Goal: Task Accomplishment & Management: Manage account settings

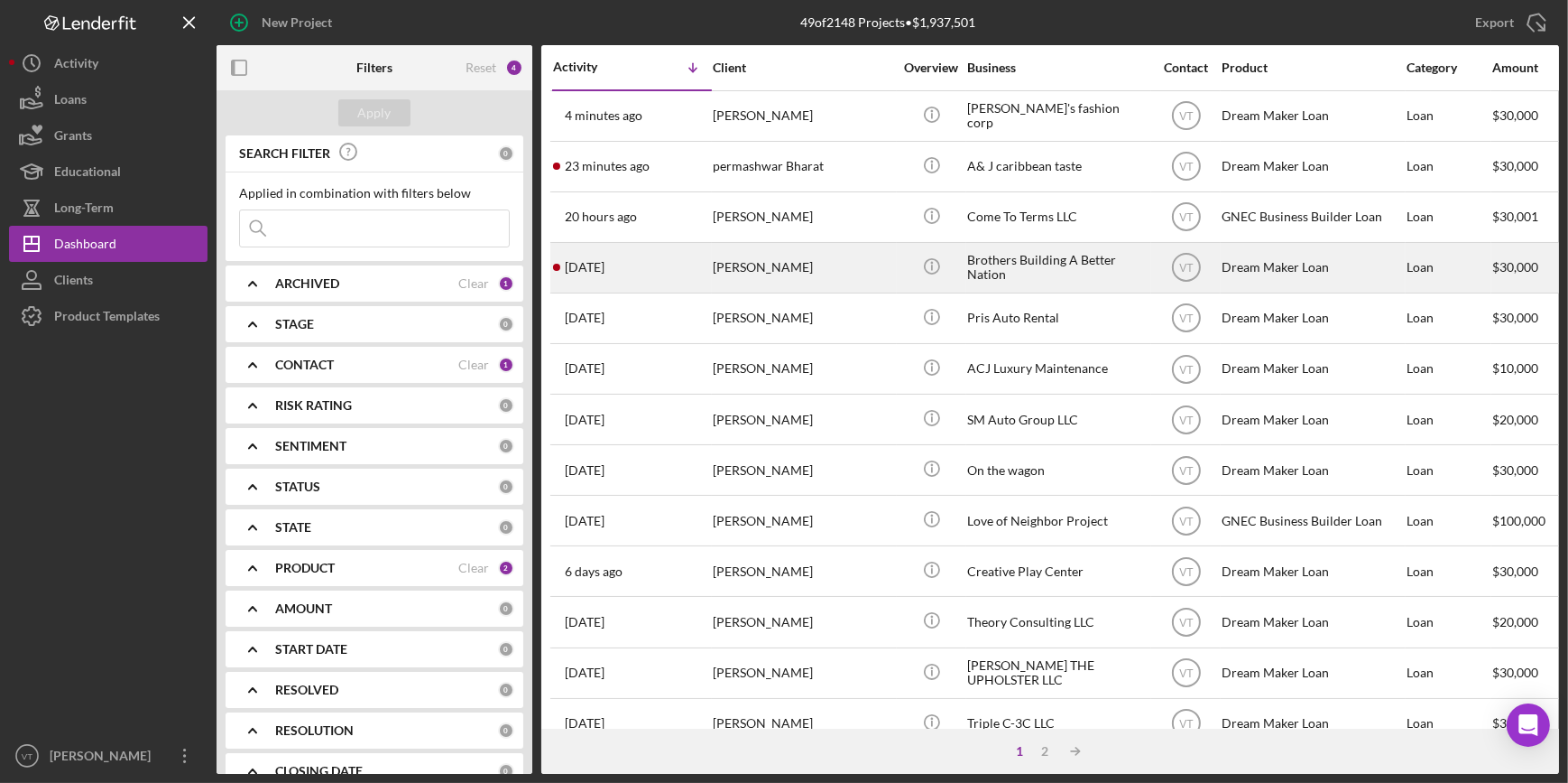
click at [632, 267] on div "1 day ago Quadeer Porter" at bounding box center [632, 267] width 158 height 48
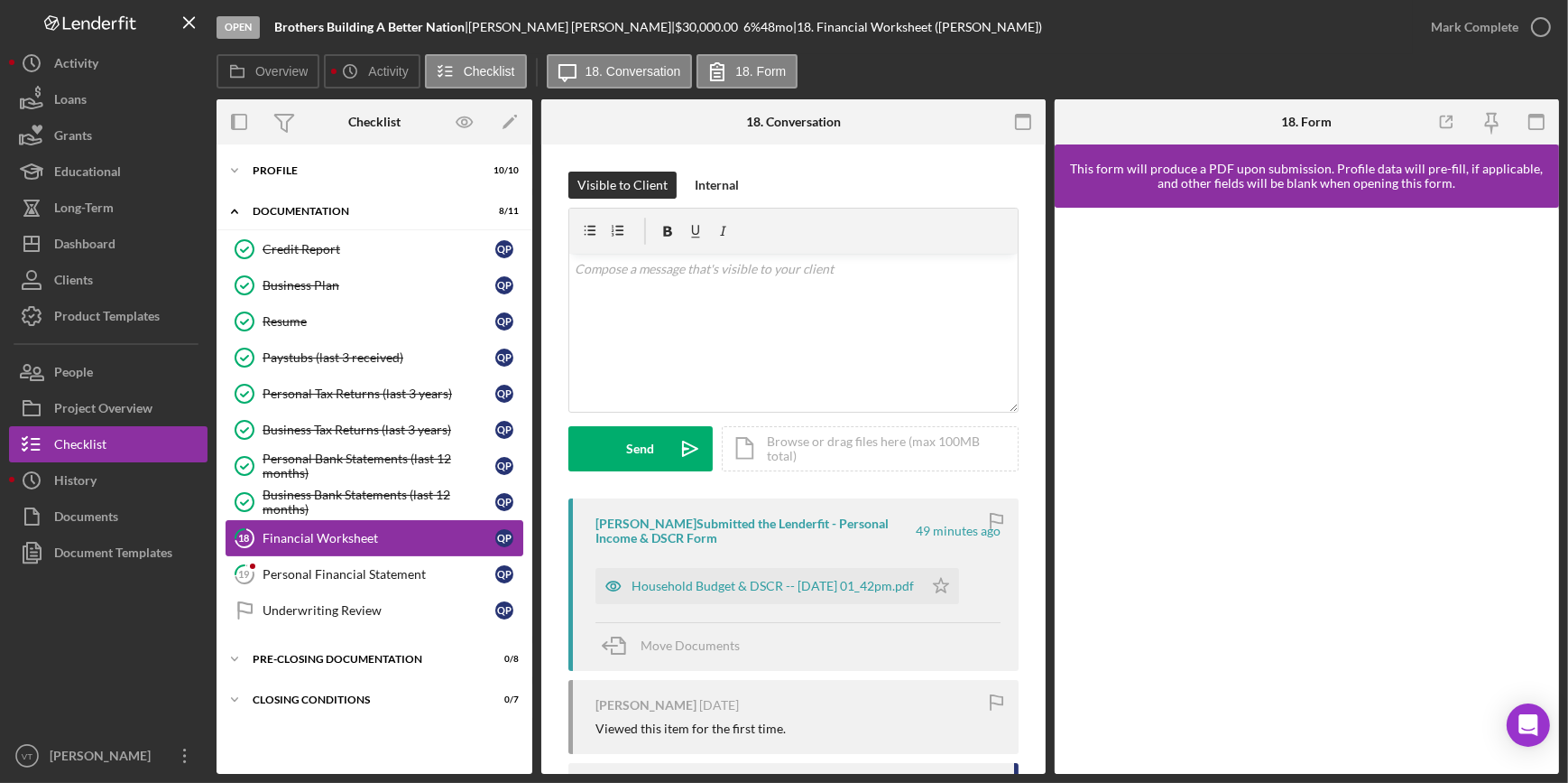
click at [282, 534] on div "Financial Worksheet" at bounding box center [379, 538] width 233 height 14
click at [657, 576] on div "Household Budget & DSCR -- 2025-08-20 01_42pm.pdf" at bounding box center [759, 586] width 328 height 37
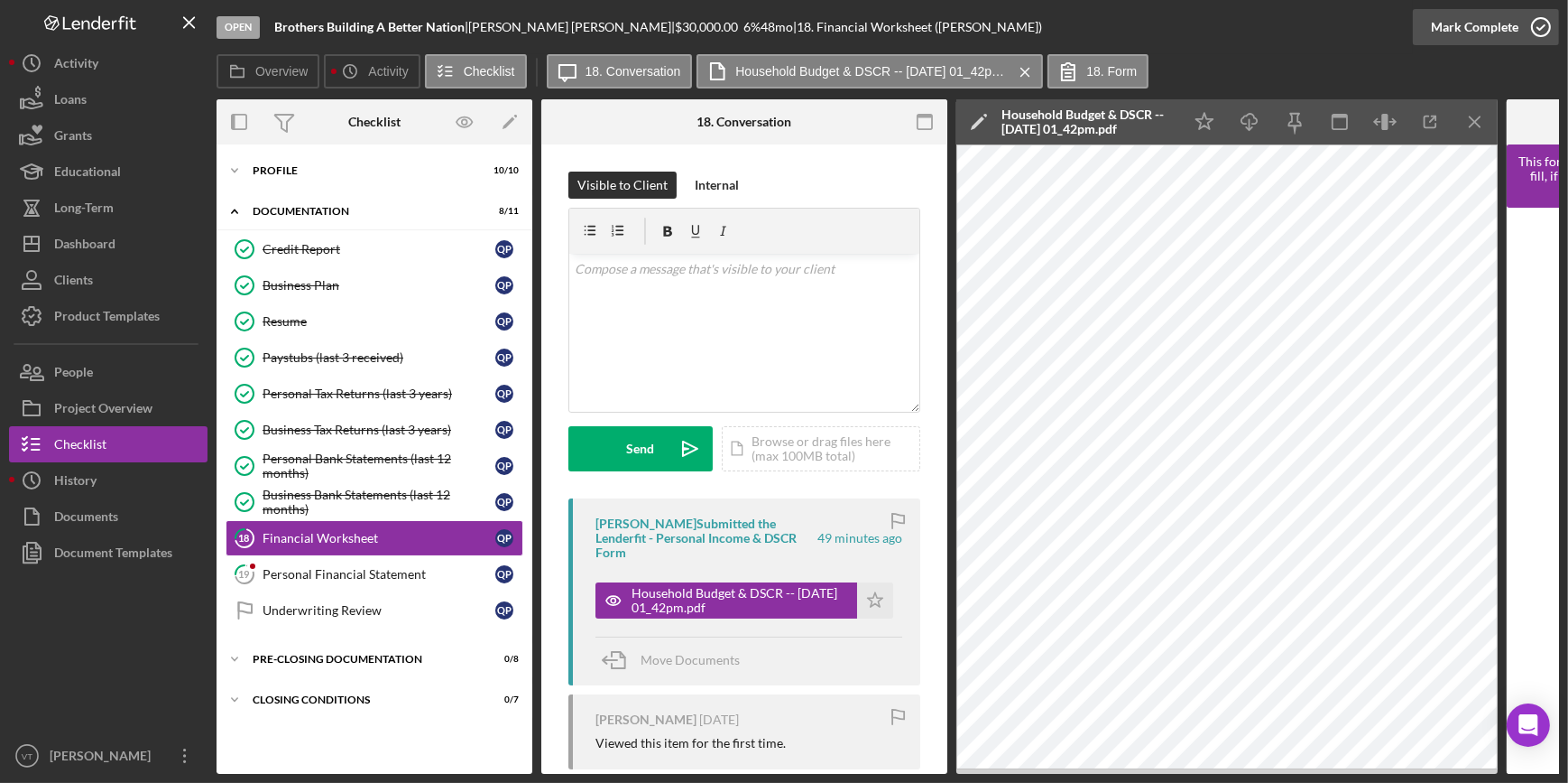
click at [1438, 31] on div "Mark Complete" at bounding box center [1475, 27] width 87 height 37
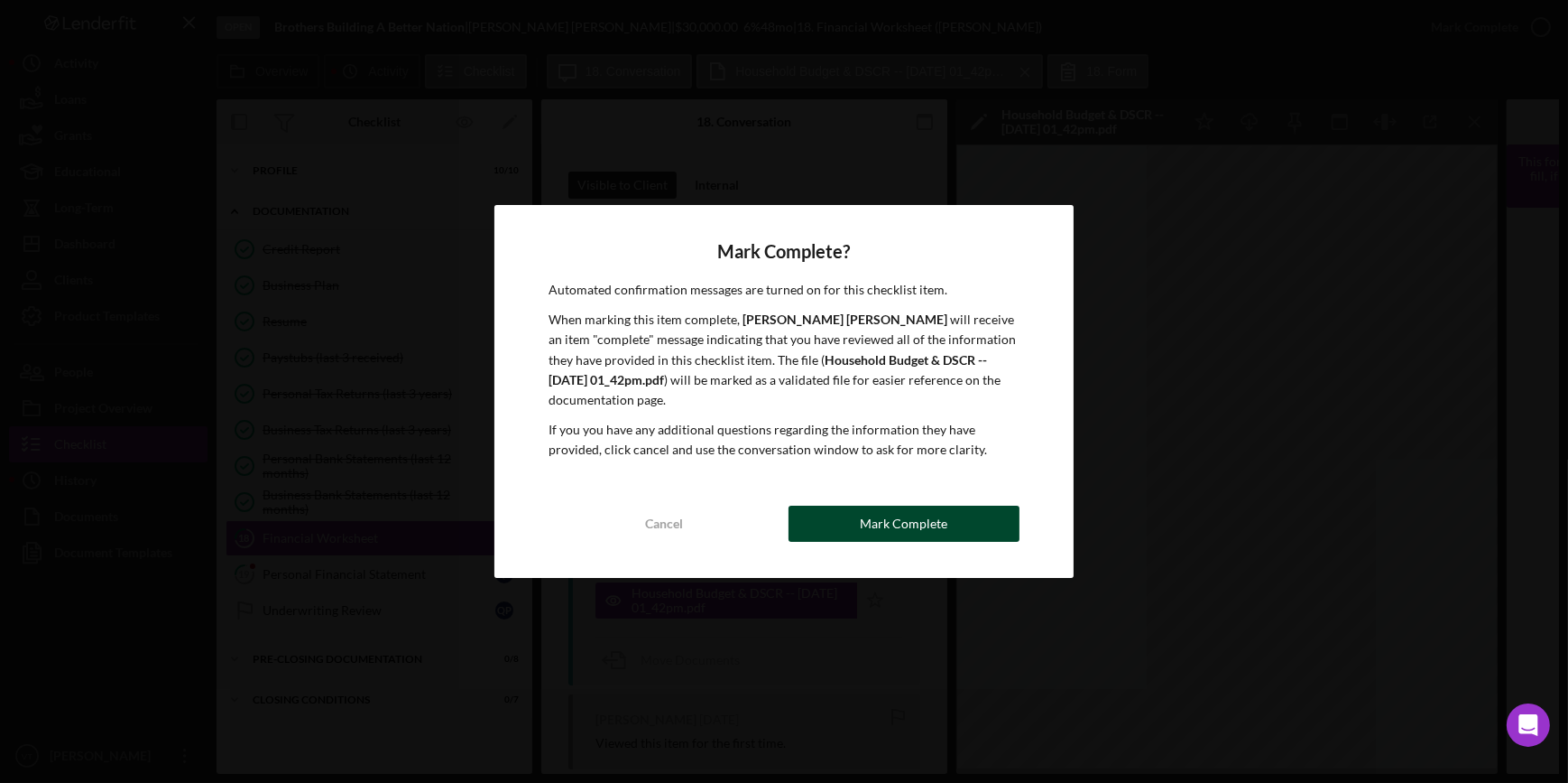
click at [802, 535] on button "Mark Complete" at bounding box center [904, 524] width 231 height 37
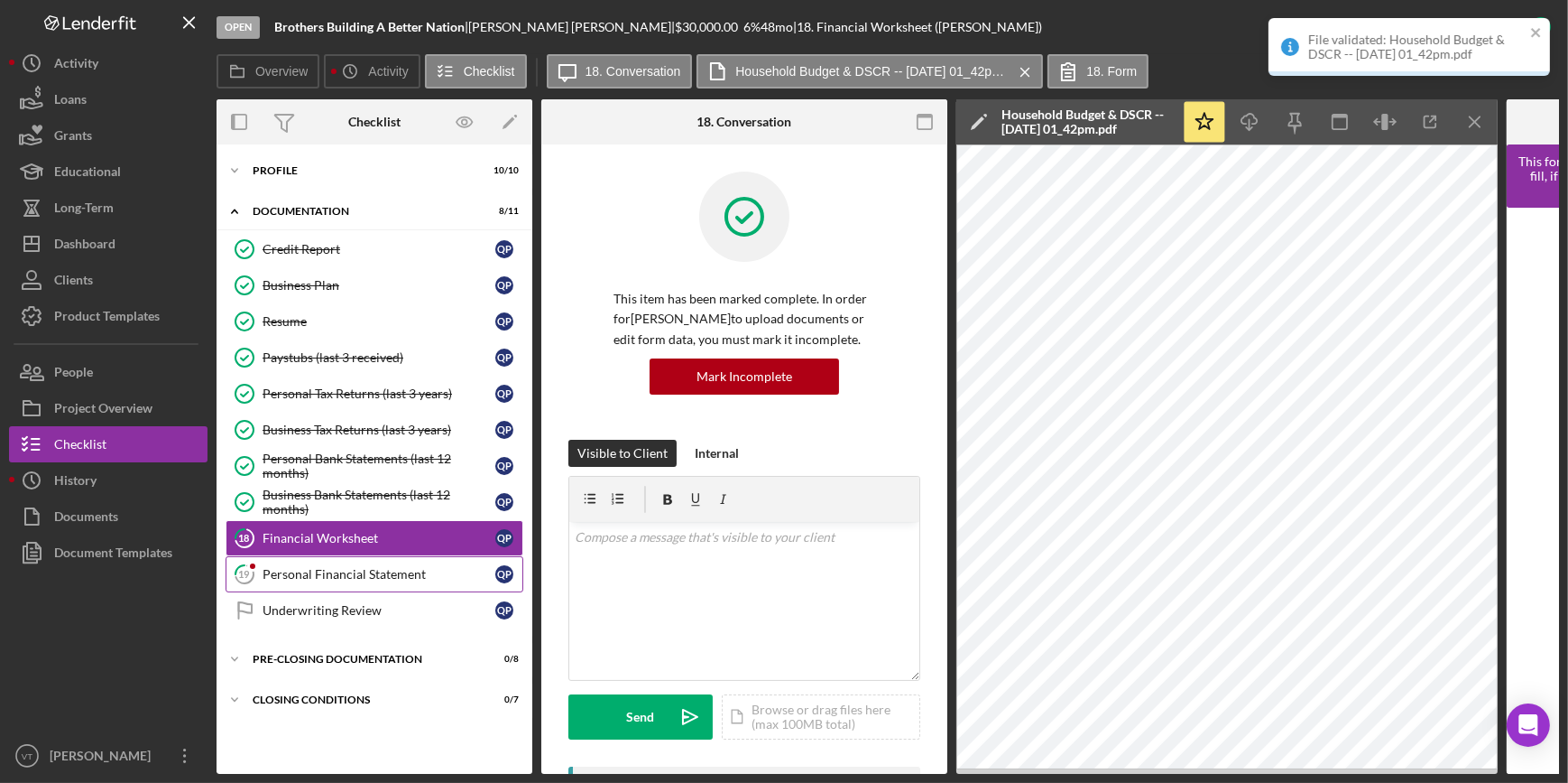
click at [343, 572] on div "Personal Financial Statement" at bounding box center [379, 573] width 233 height 14
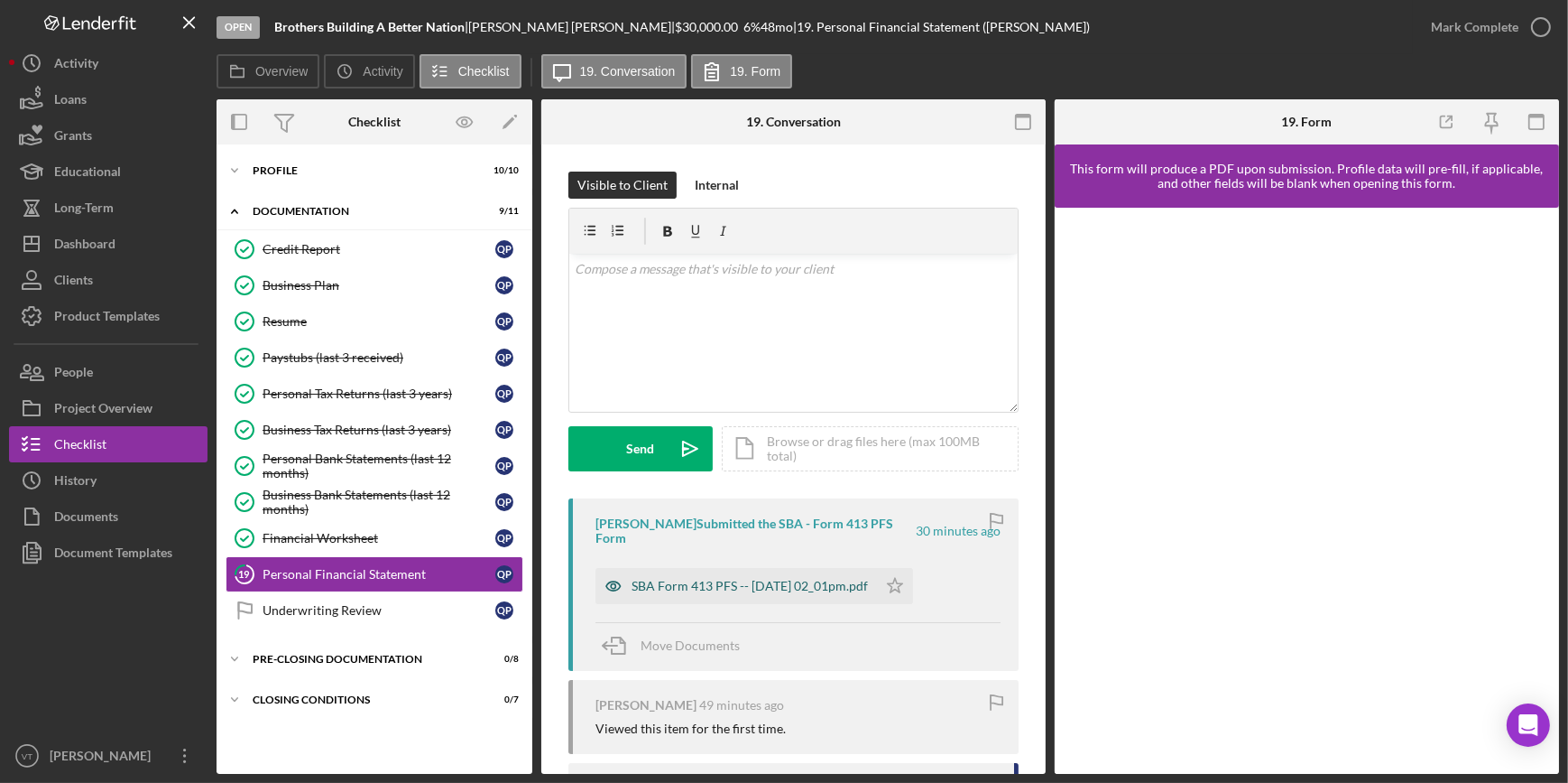
click at [767, 571] on div "SBA Form 413 PFS -- 2025-08-20 02_01pm.pdf" at bounding box center [735, 586] width 282 height 37
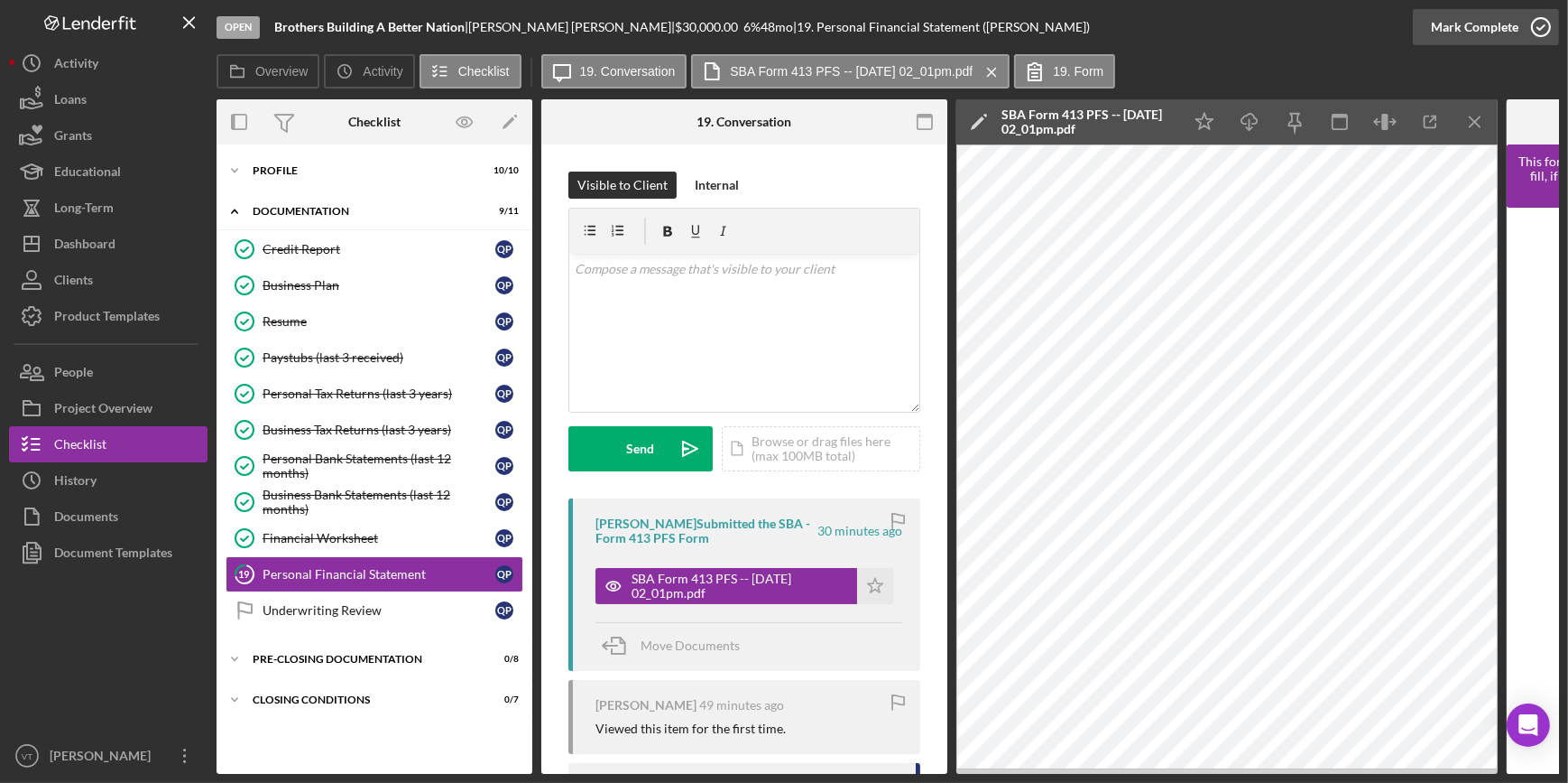
click at [1467, 30] on div "Mark Complete" at bounding box center [1475, 27] width 87 height 37
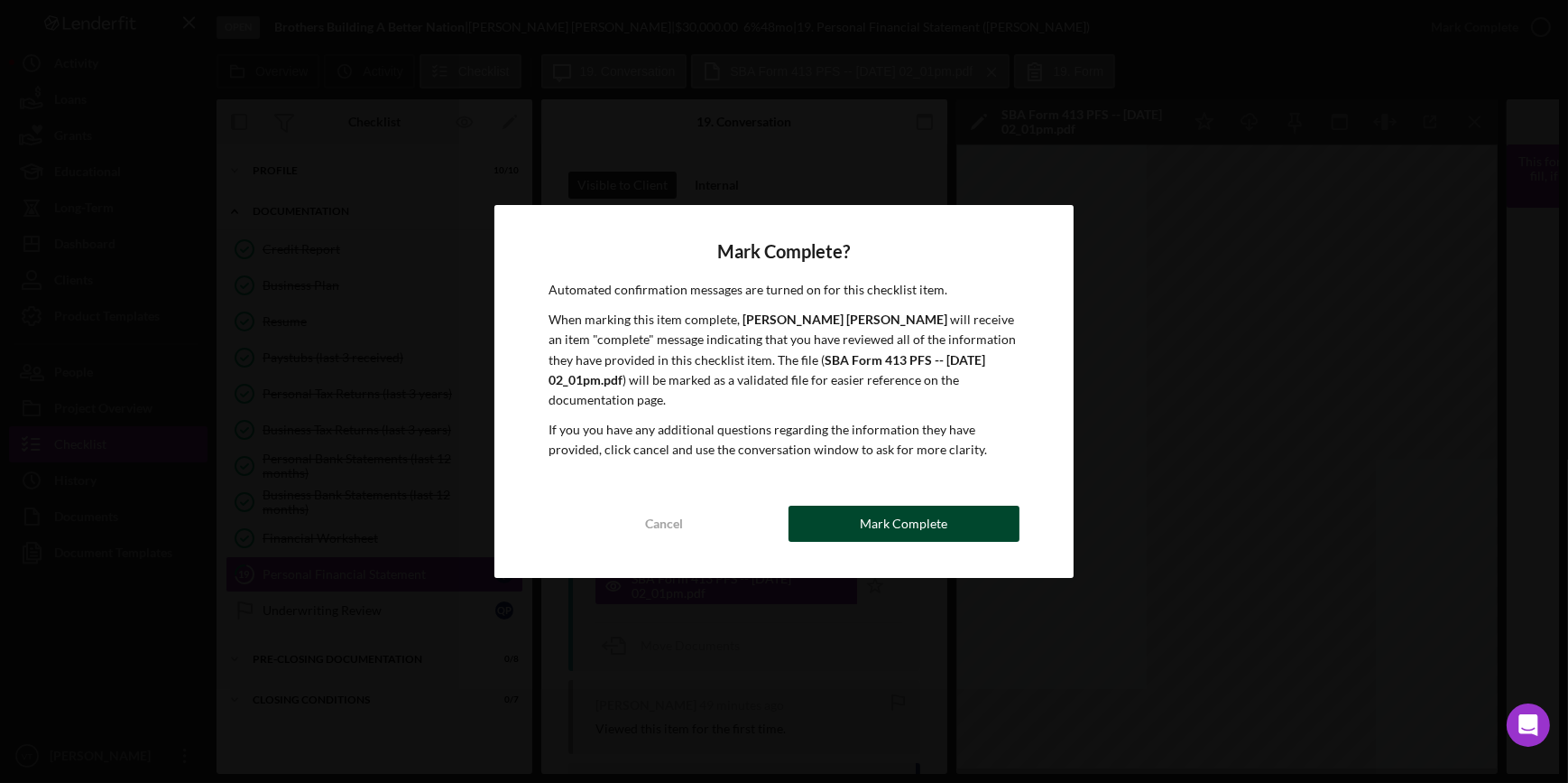
click at [876, 521] on div "Mark Complete" at bounding box center [904, 524] width 87 height 37
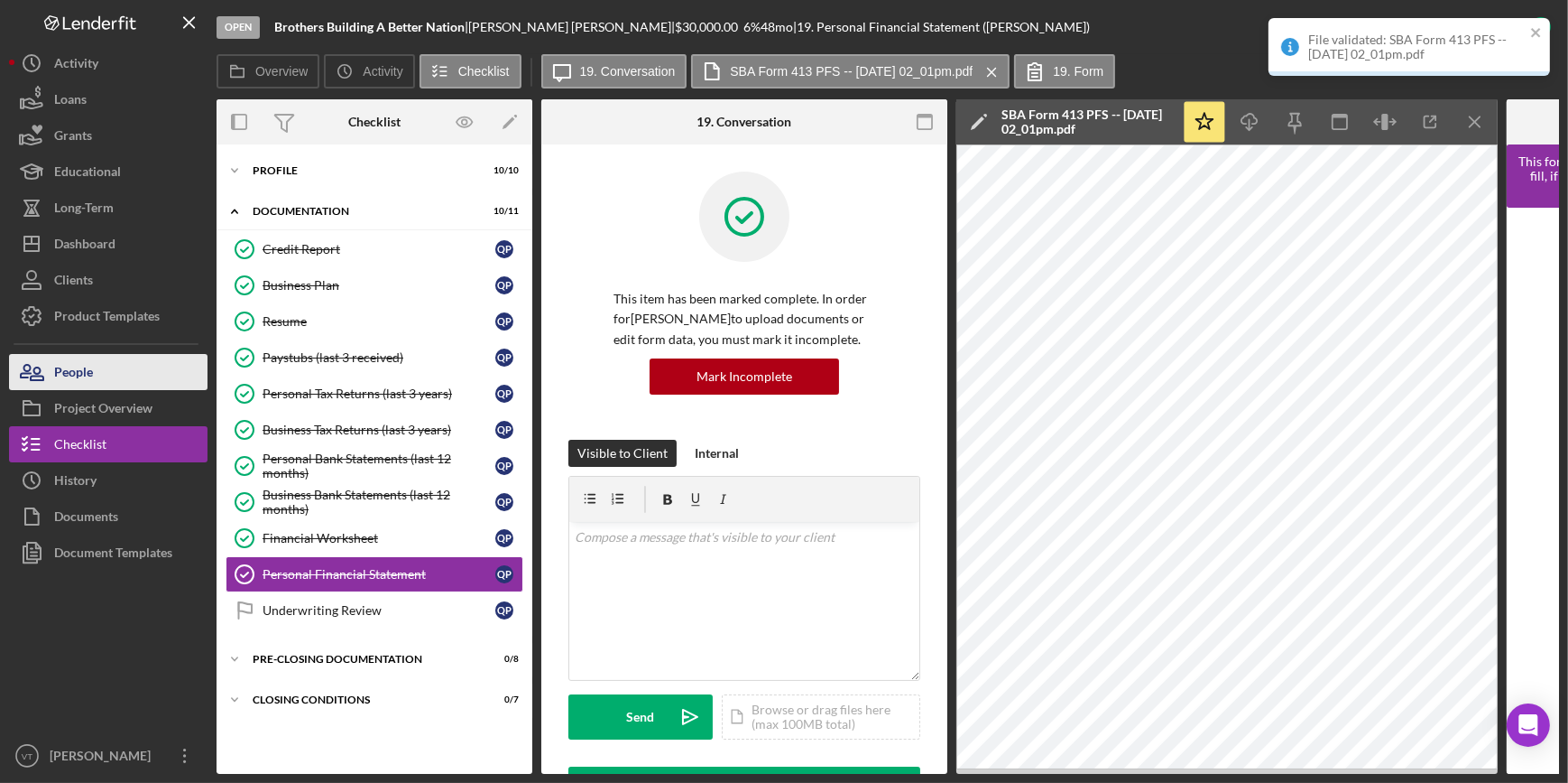
click at [129, 379] on button "People" at bounding box center [108, 372] width 198 height 37
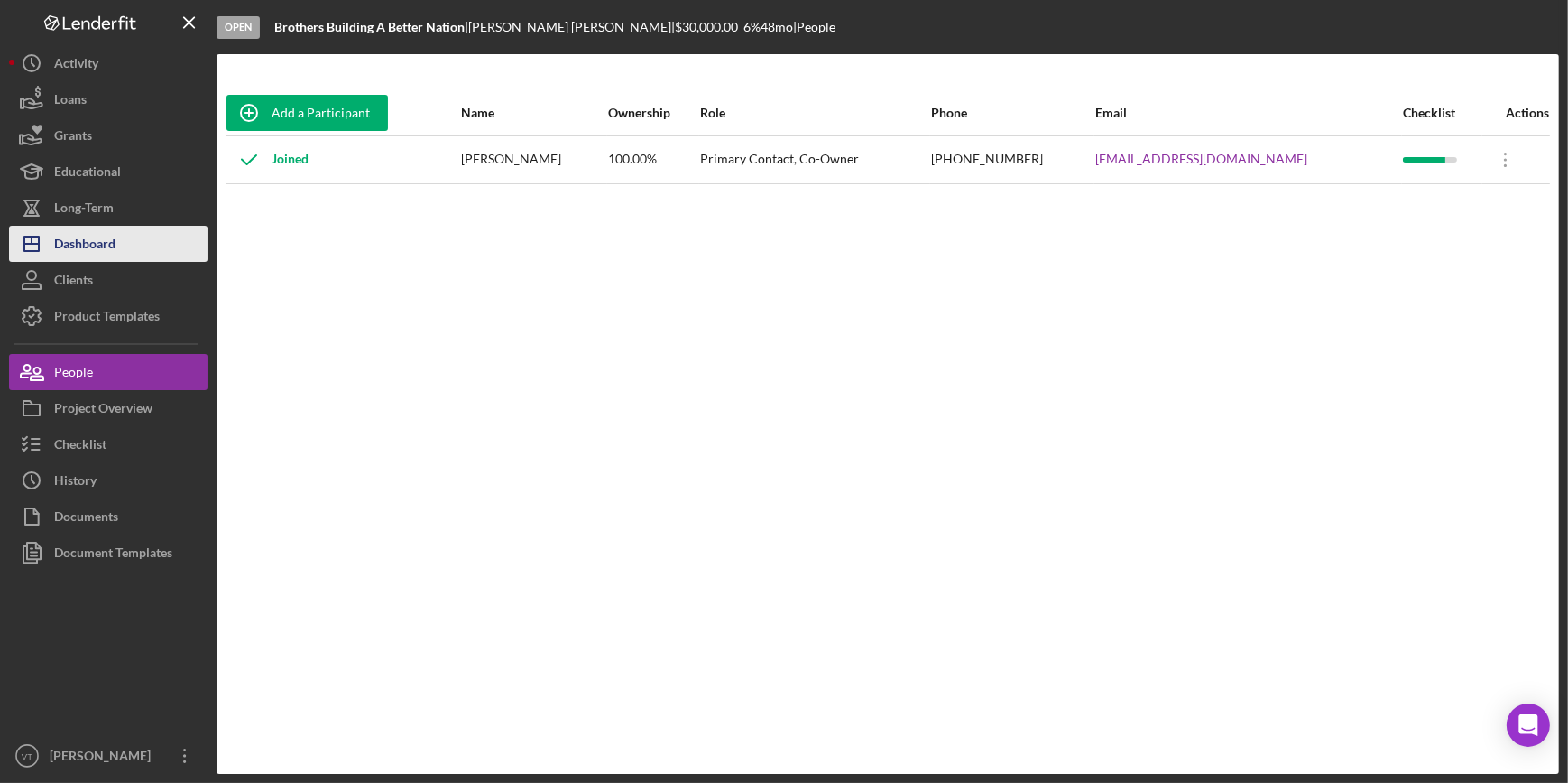
click at [125, 243] on button "Icon/Dashboard Dashboard" at bounding box center [108, 244] width 198 height 37
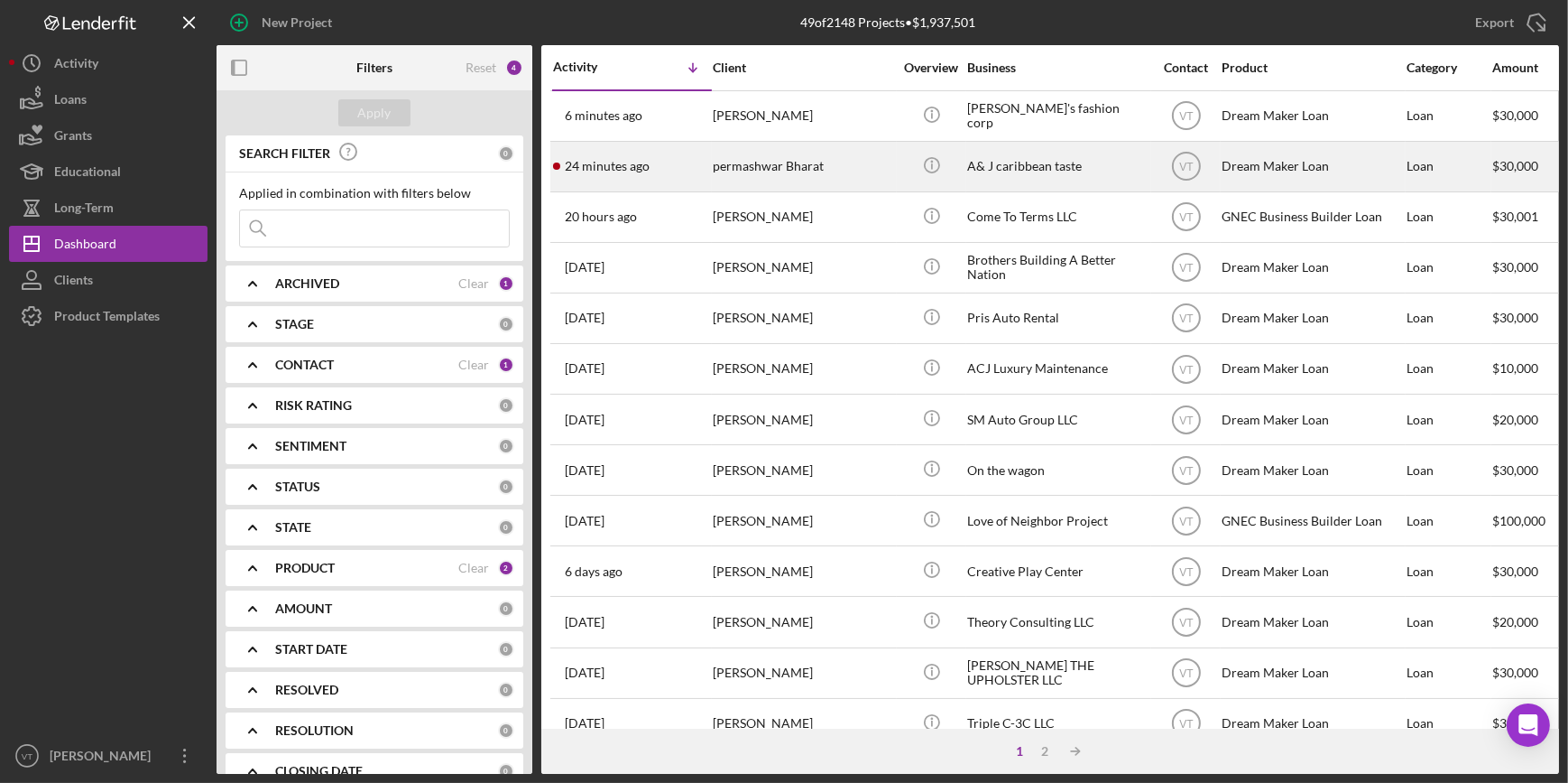
click at [767, 169] on div "permashwar Bharat" at bounding box center [804, 166] width 181 height 48
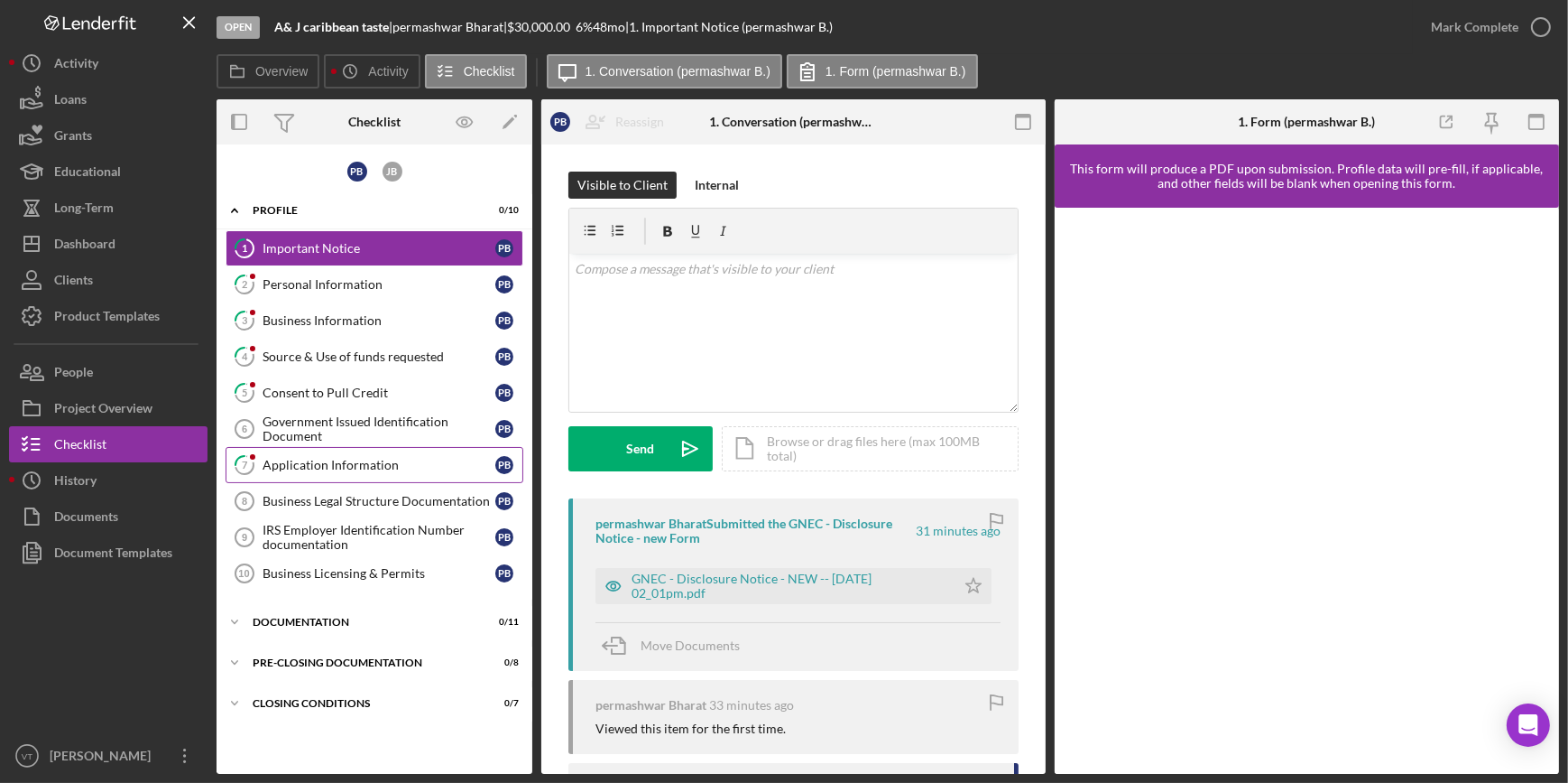
click at [336, 477] on link "7 Application Information p B" at bounding box center [375, 466] width 298 height 37
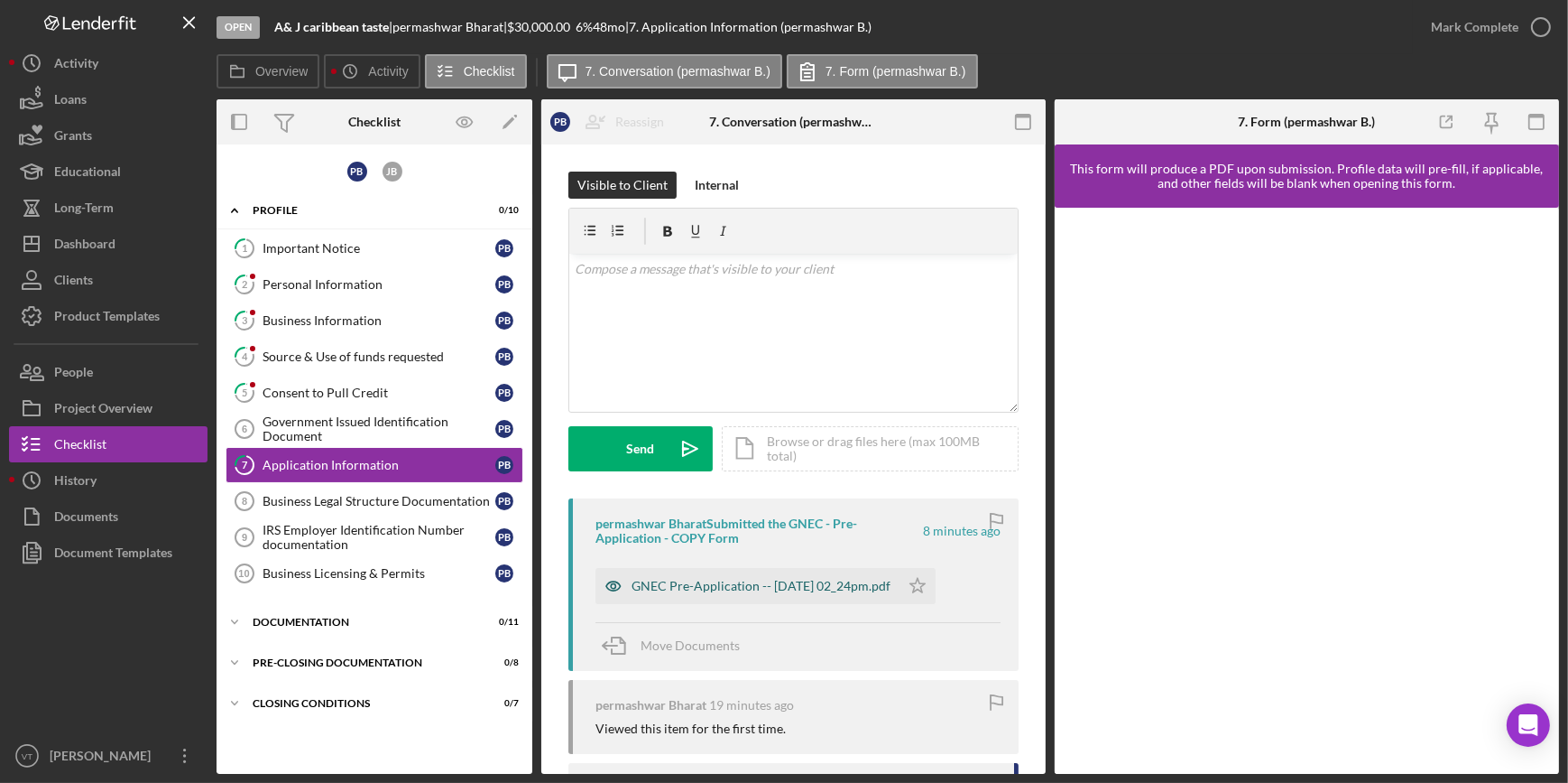
click at [661, 586] on div "GNEC Pre-Application -- 2025-08-20 02_24pm.pdf" at bounding box center [760, 586] width 259 height 14
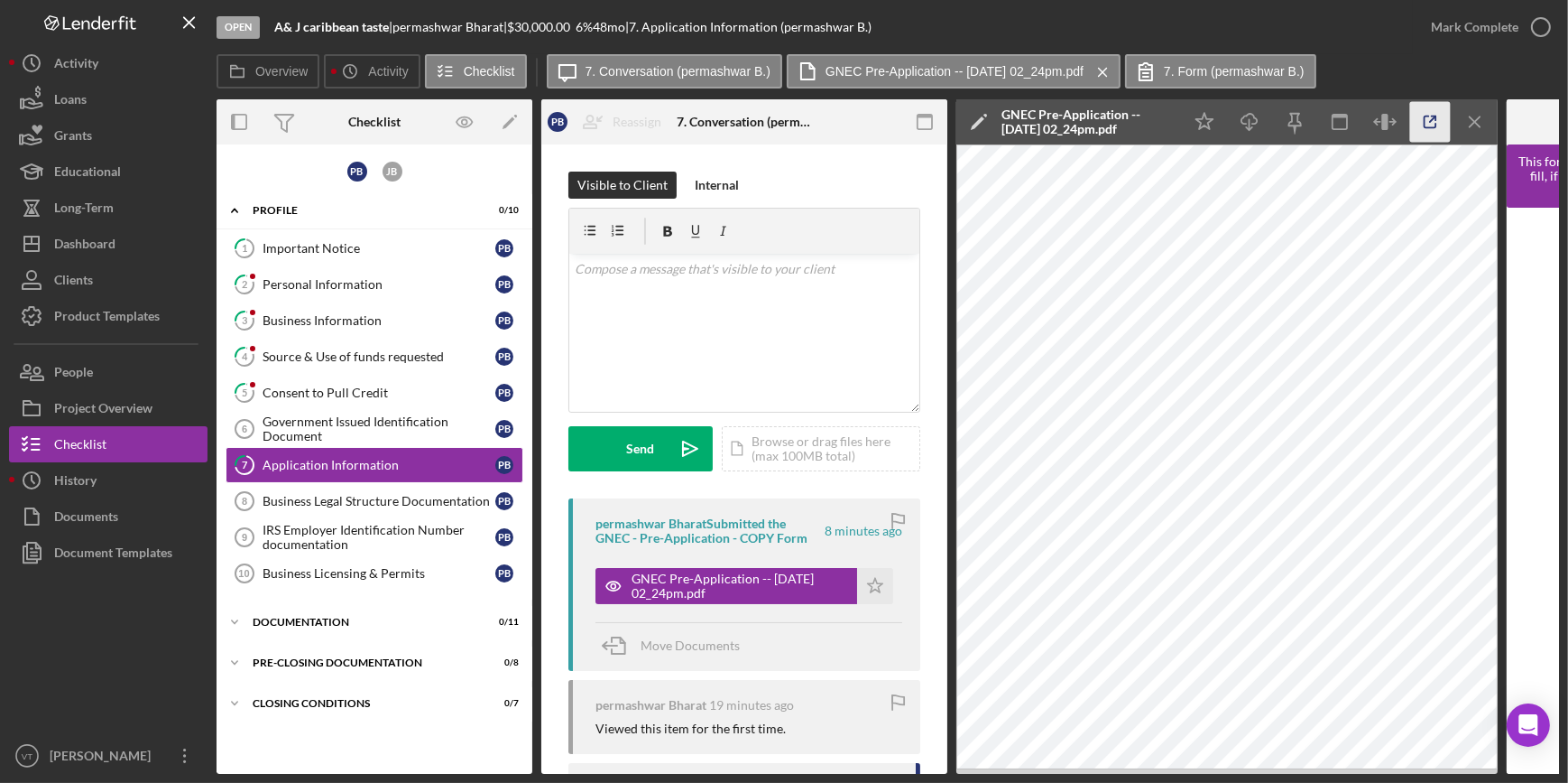
click at [1424, 108] on icon "button" at bounding box center [1431, 122] width 40 height 40
click at [1464, 23] on div "Mark Complete" at bounding box center [1475, 27] width 87 height 37
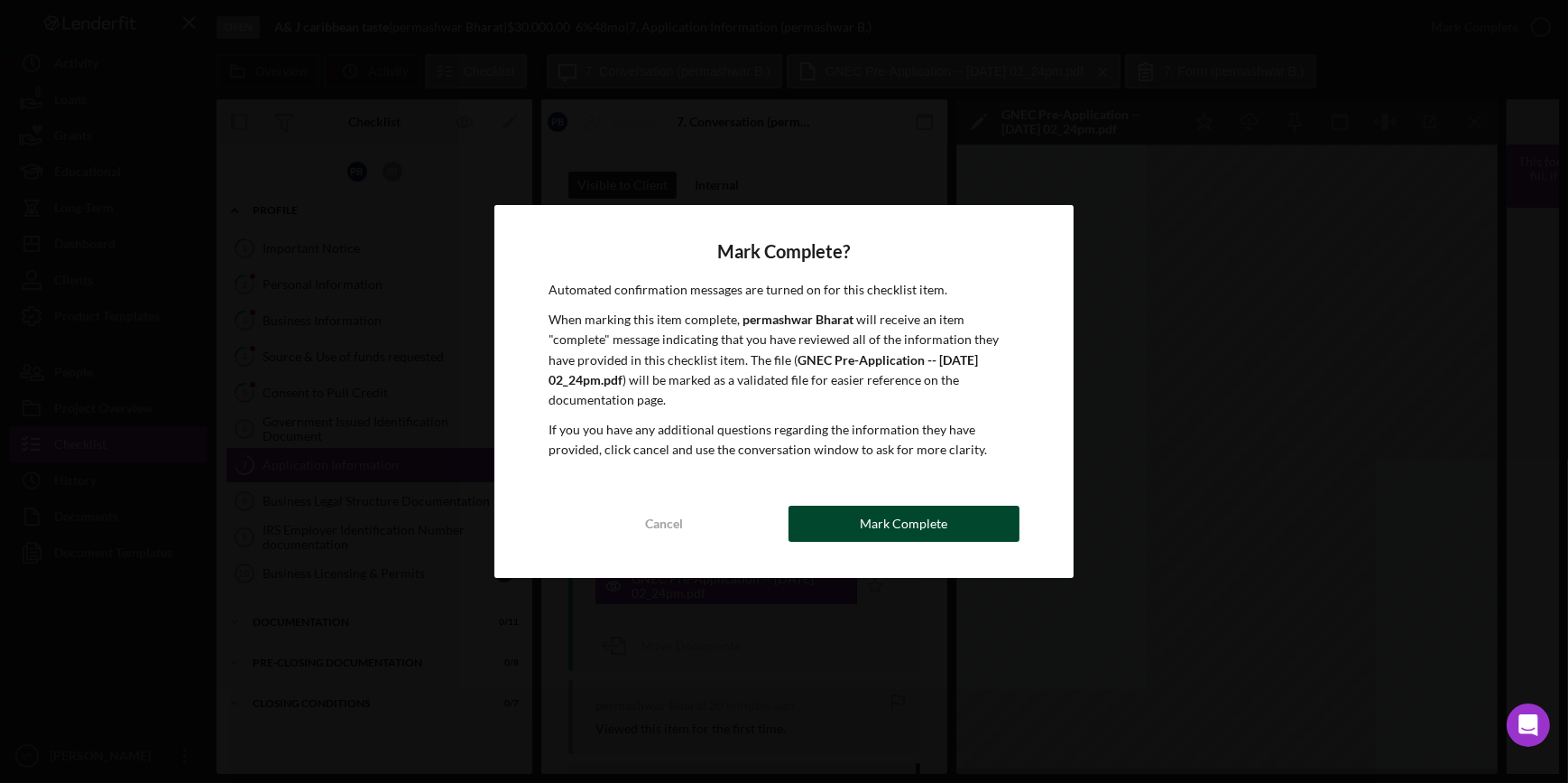
click at [919, 523] on div "Mark Complete" at bounding box center [904, 524] width 87 height 37
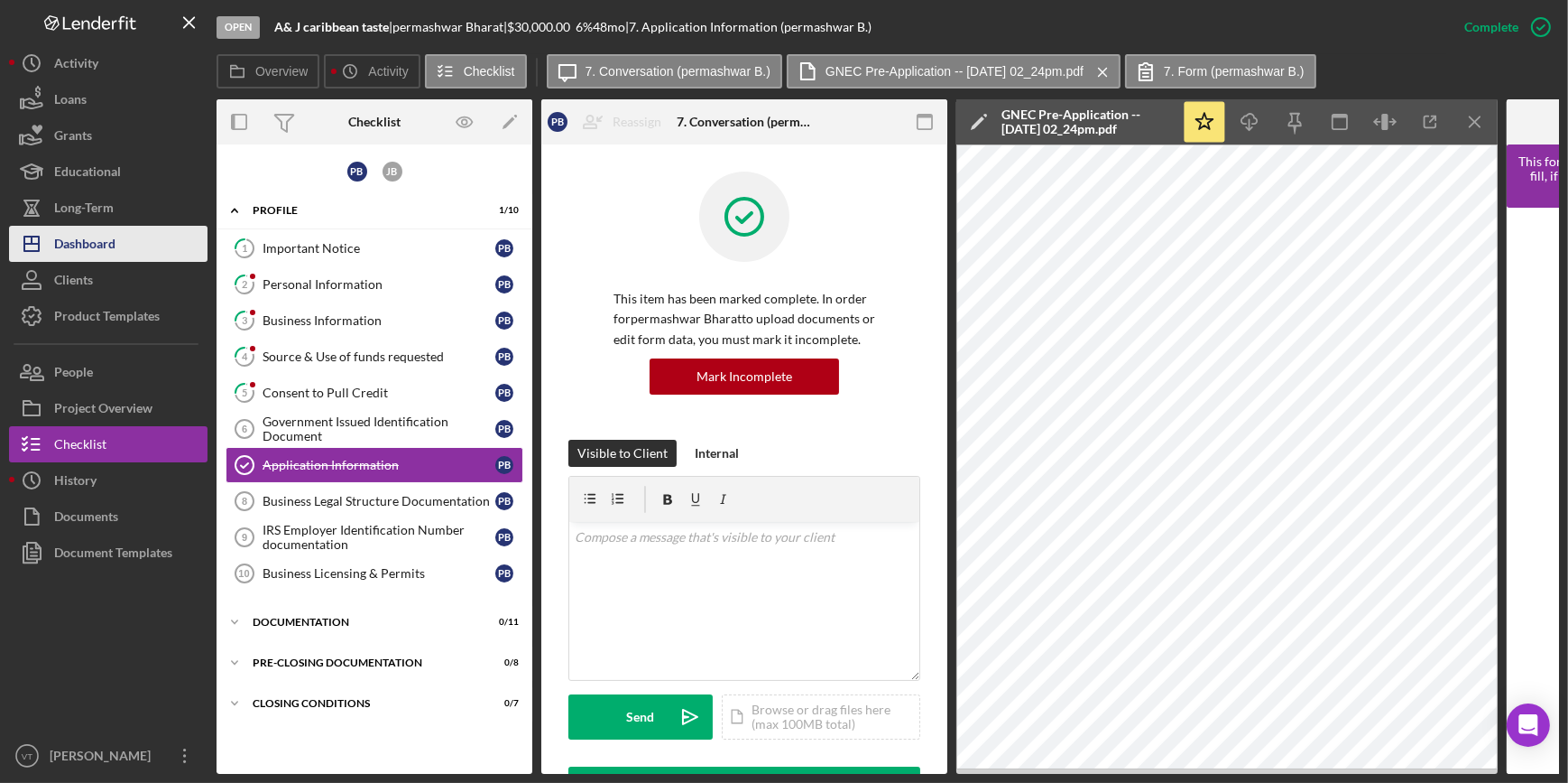
click at [121, 237] on button "Icon/Dashboard Dashboard" at bounding box center [108, 244] width 198 height 37
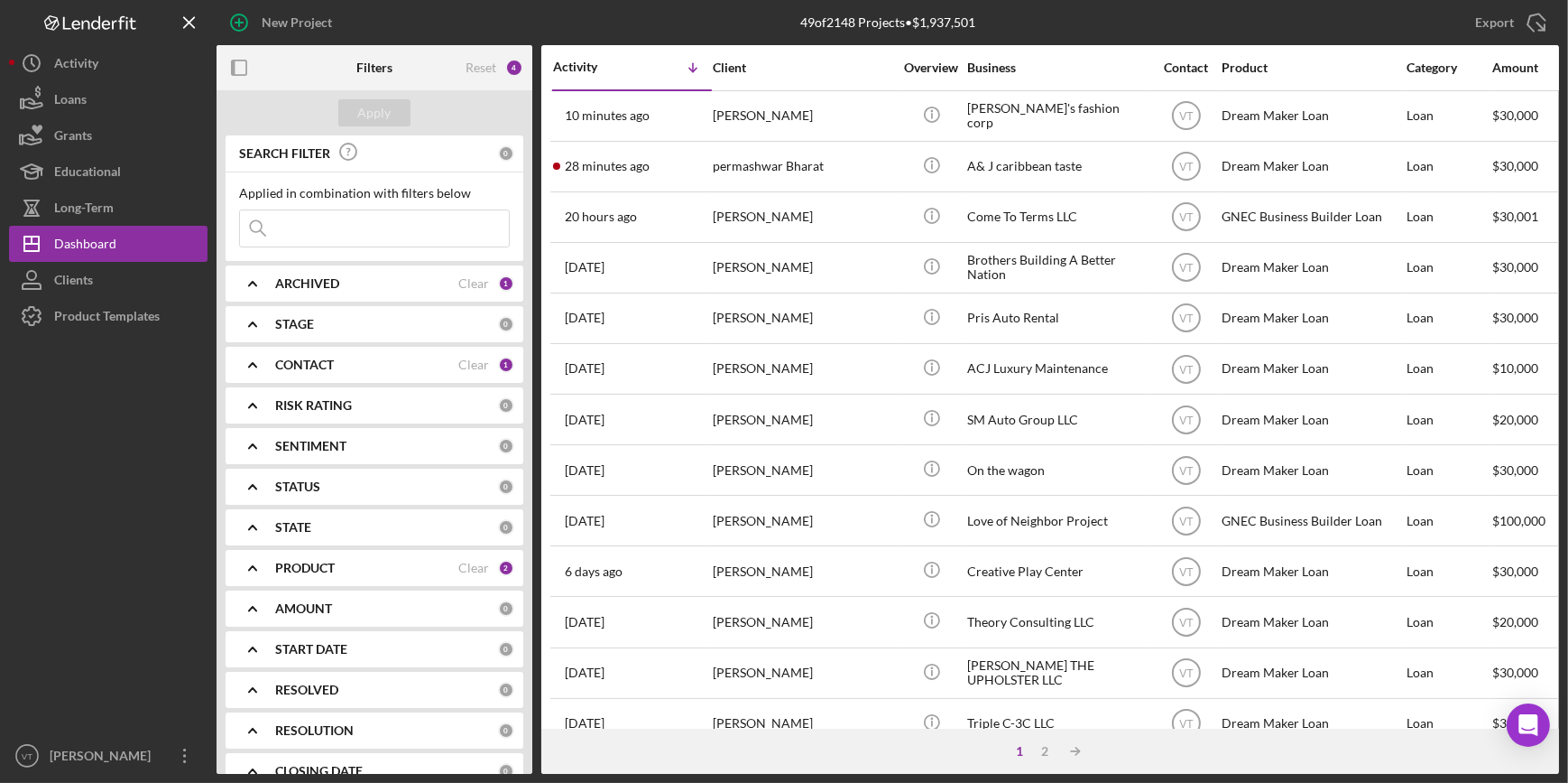
click at [321, 228] on input at bounding box center [375, 229] width 269 height 37
type input "bharat"
click at [251, 279] on icon "Icon/Expander" at bounding box center [252, 283] width 45 height 45
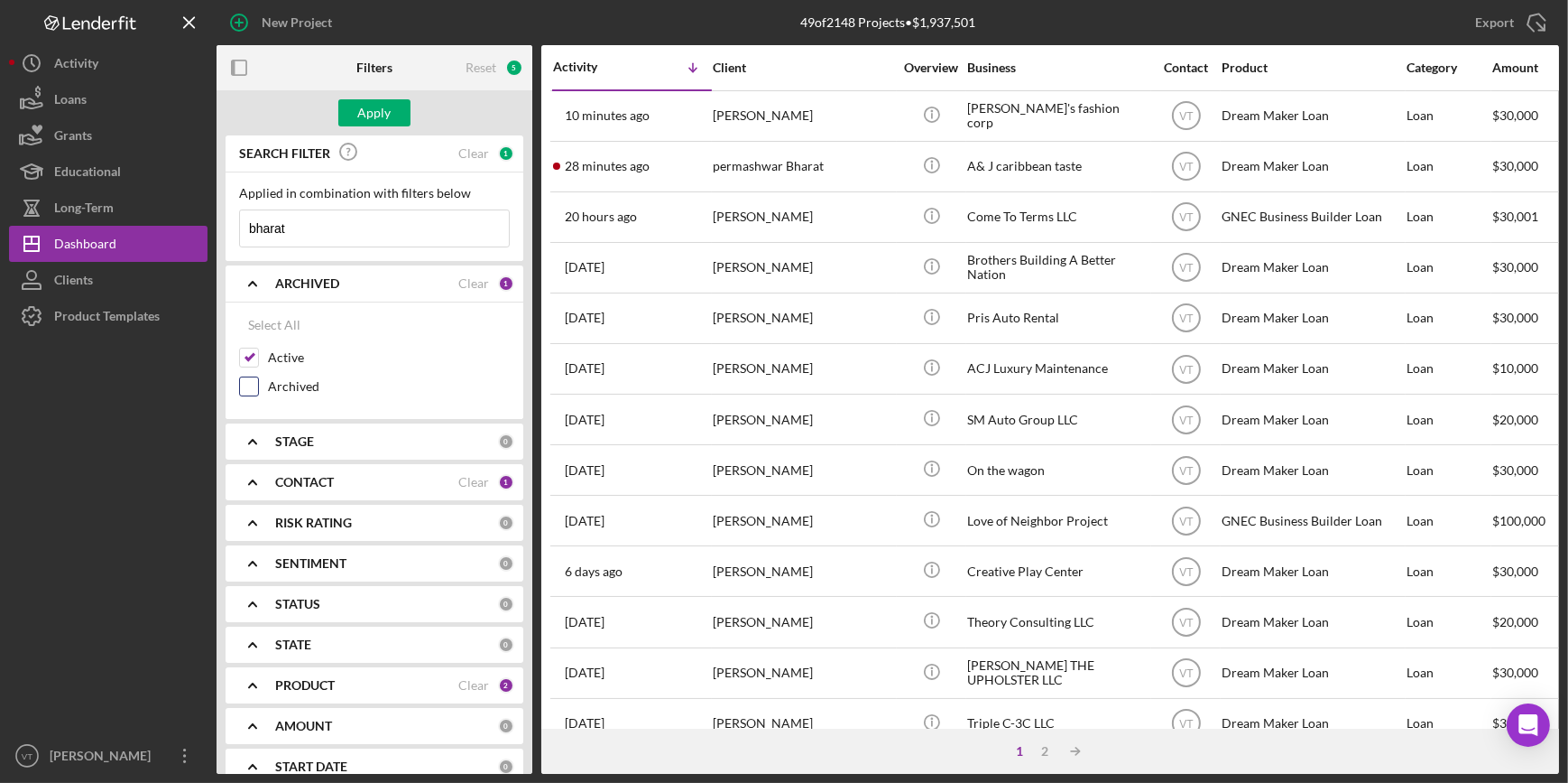
click at [245, 385] on input "Archived" at bounding box center [249, 386] width 18 height 18
checkbox input "true"
click at [349, 107] on button "Apply" at bounding box center [374, 113] width 72 height 27
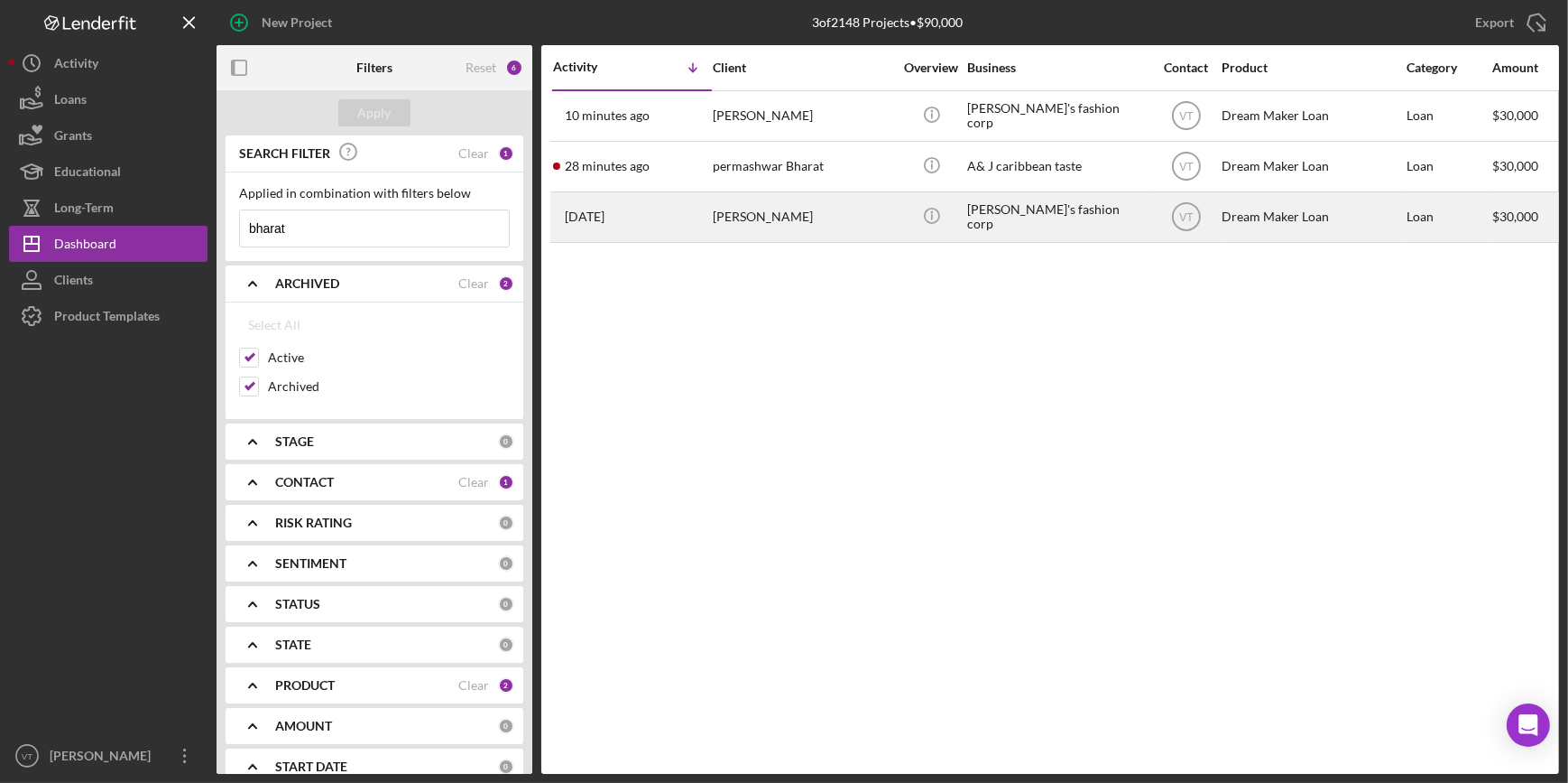
click at [768, 204] on div "[PERSON_NAME]" at bounding box center [804, 217] width 181 height 48
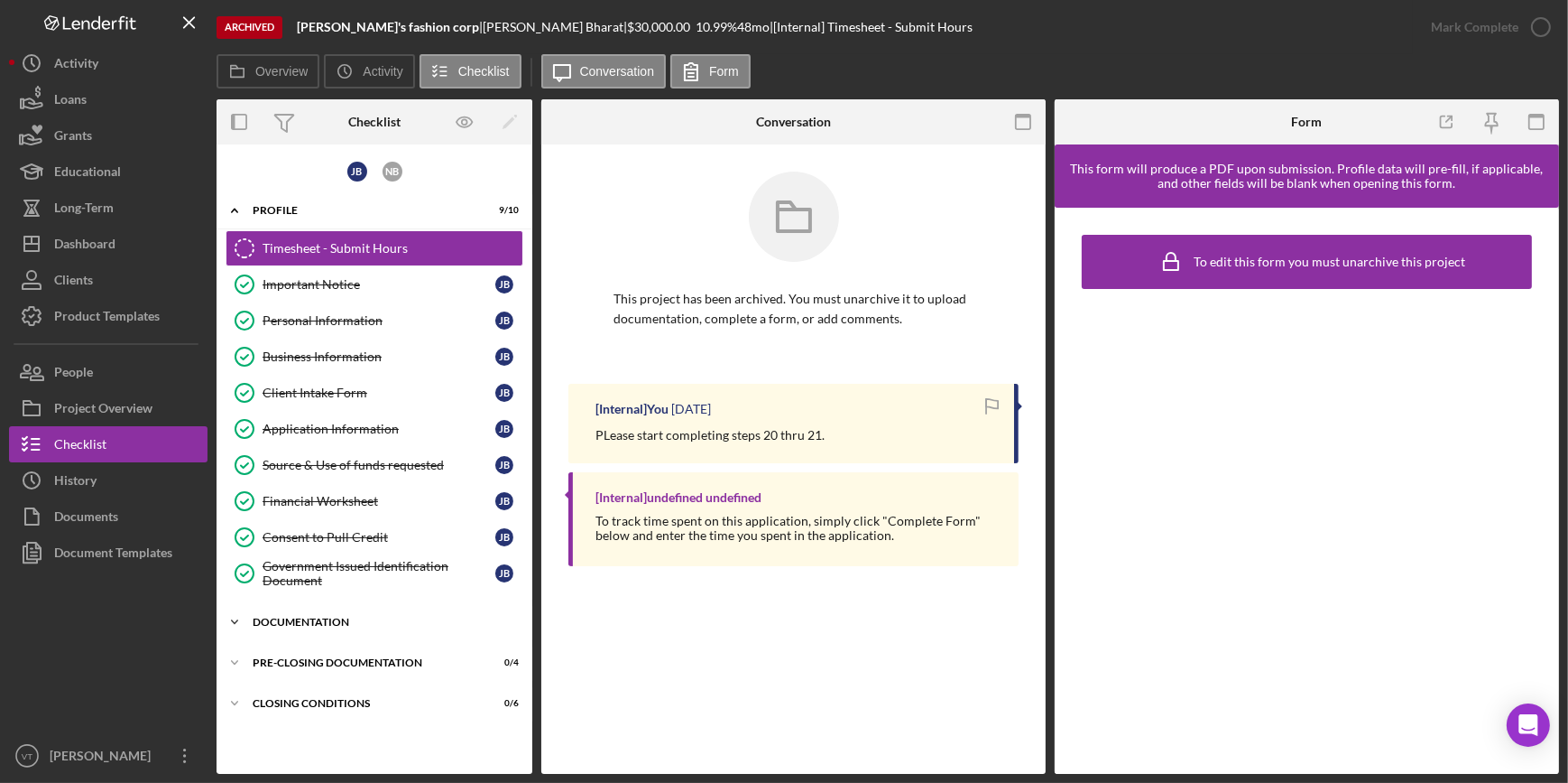
click at [235, 621] on icon "Icon/Expander" at bounding box center [235, 622] width 37 height 37
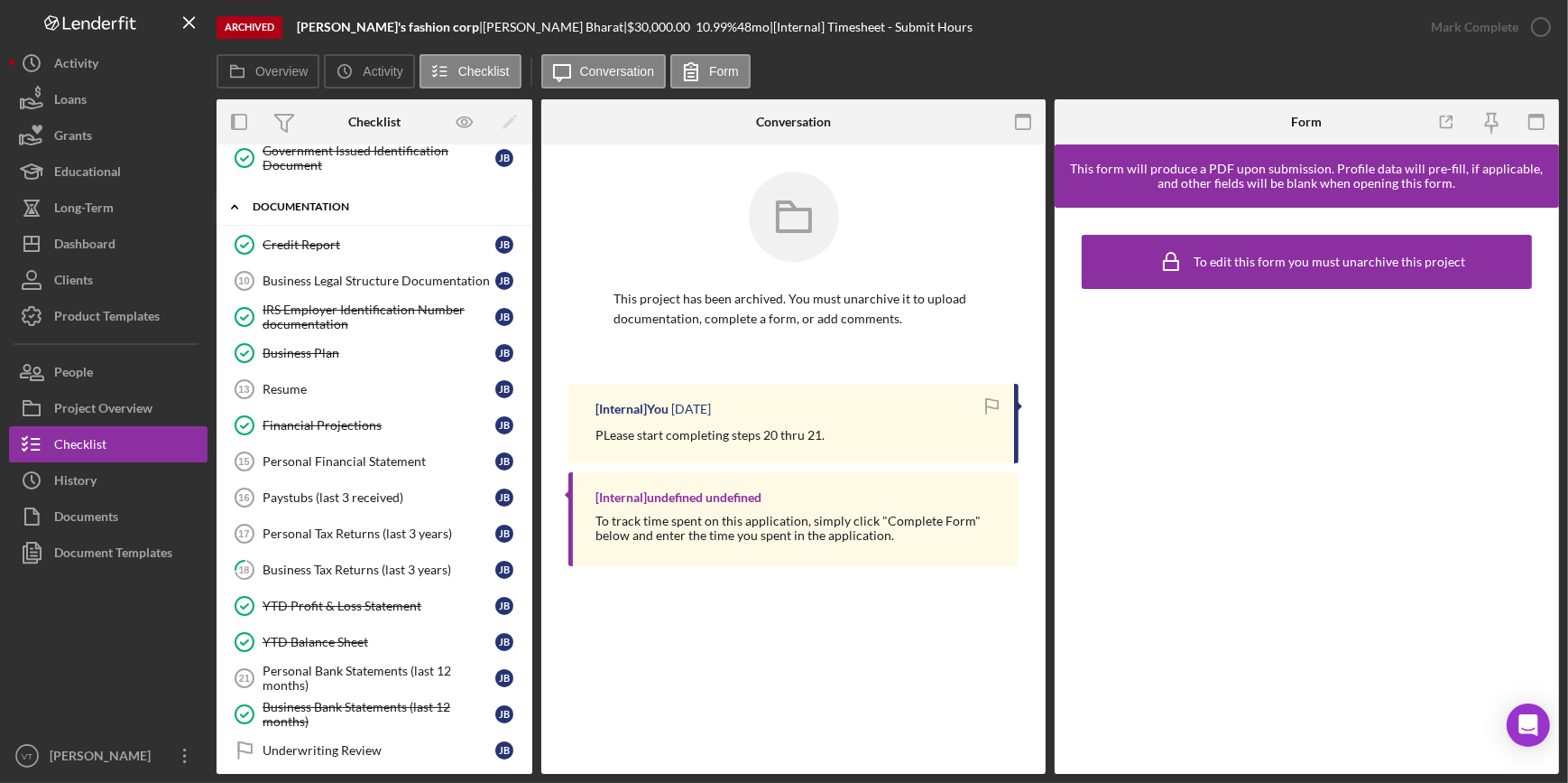
scroll to position [493, 0]
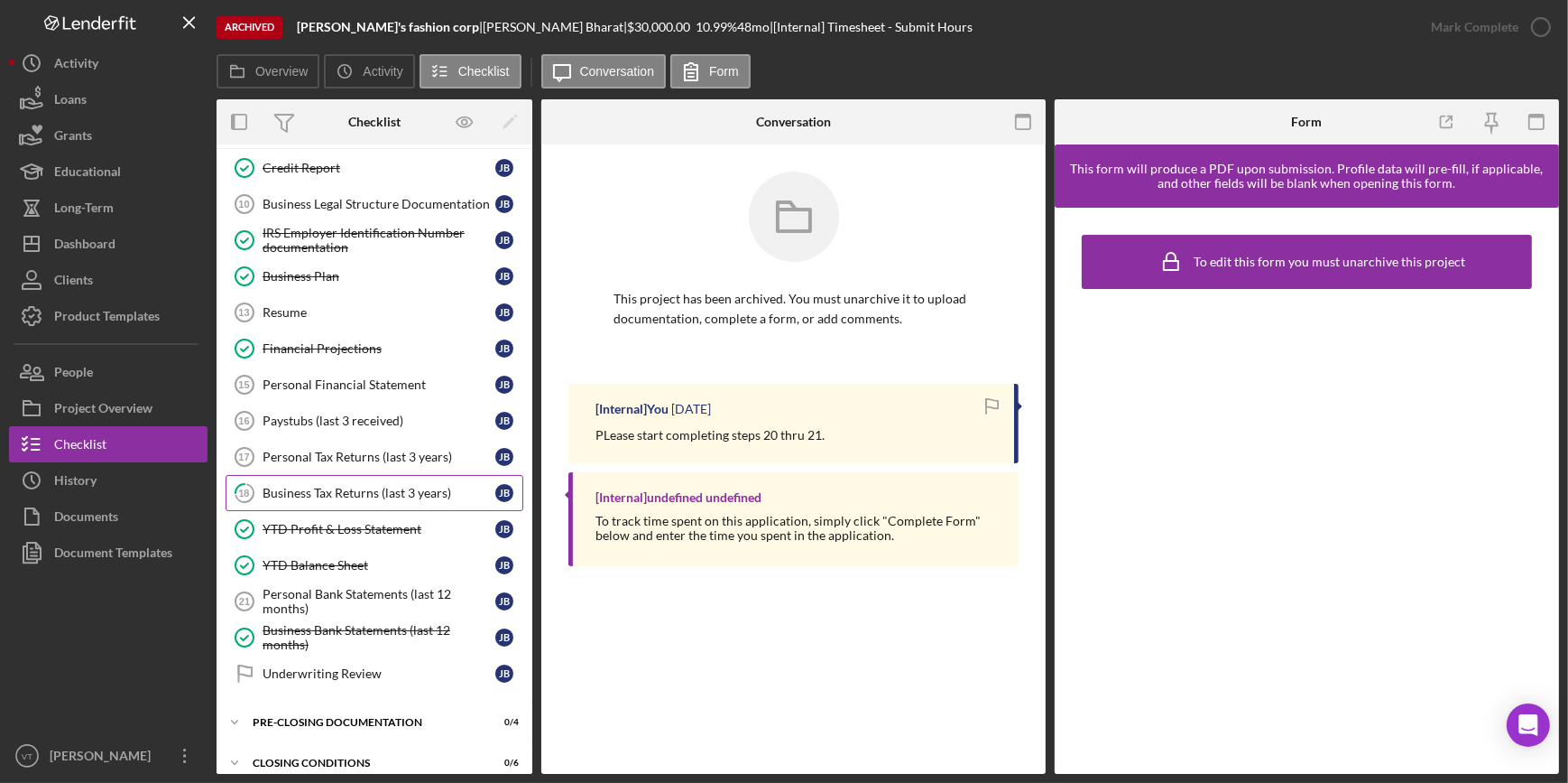
click at [386, 493] on div "Business Tax Returns (last 3 years)" at bounding box center [379, 493] width 233 height 14
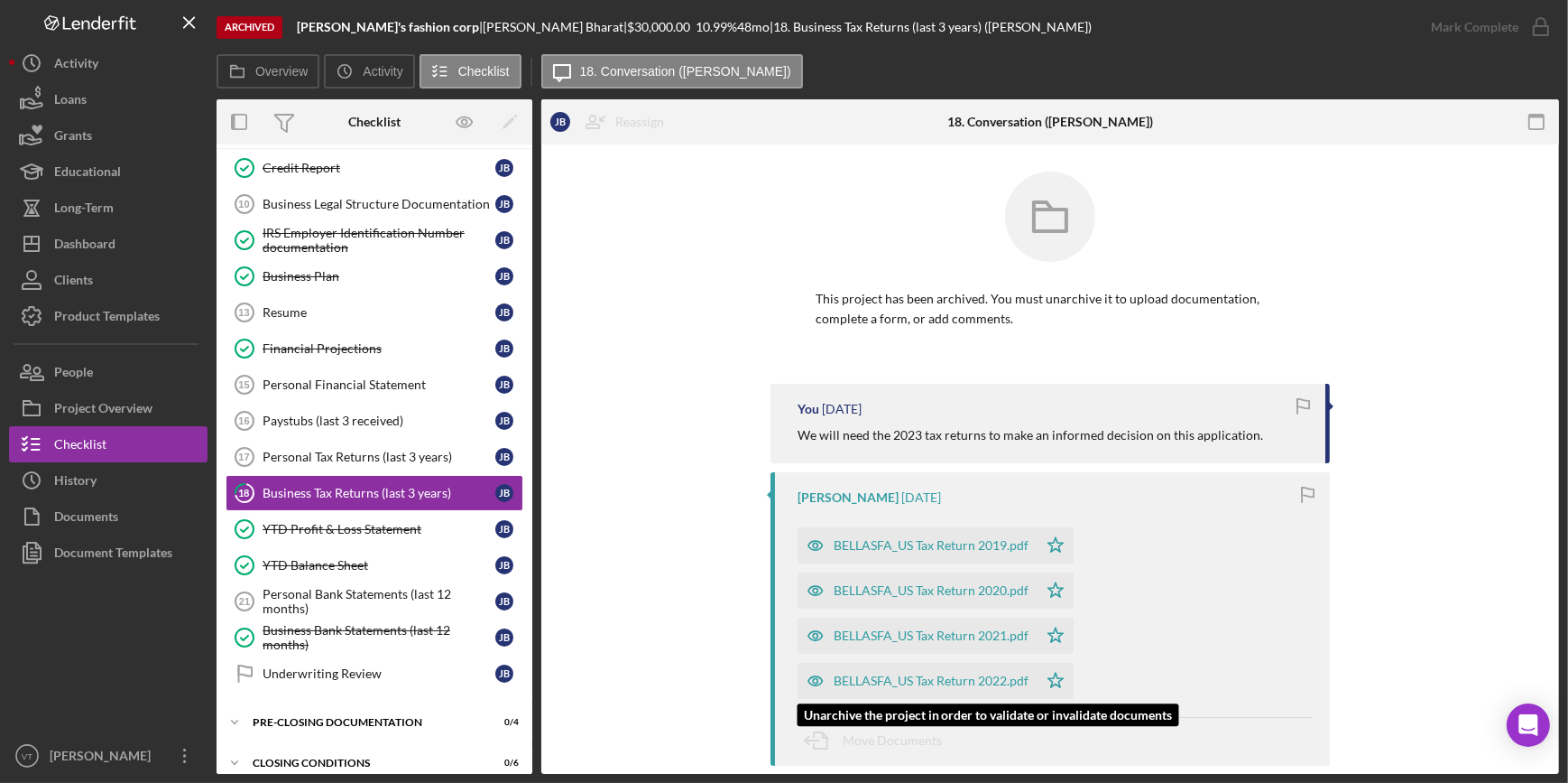
click at [933, 681] on div "BELLASFA_US Tax Return 2022.pdf" at bounding box center [931, 680] width 195 height 14
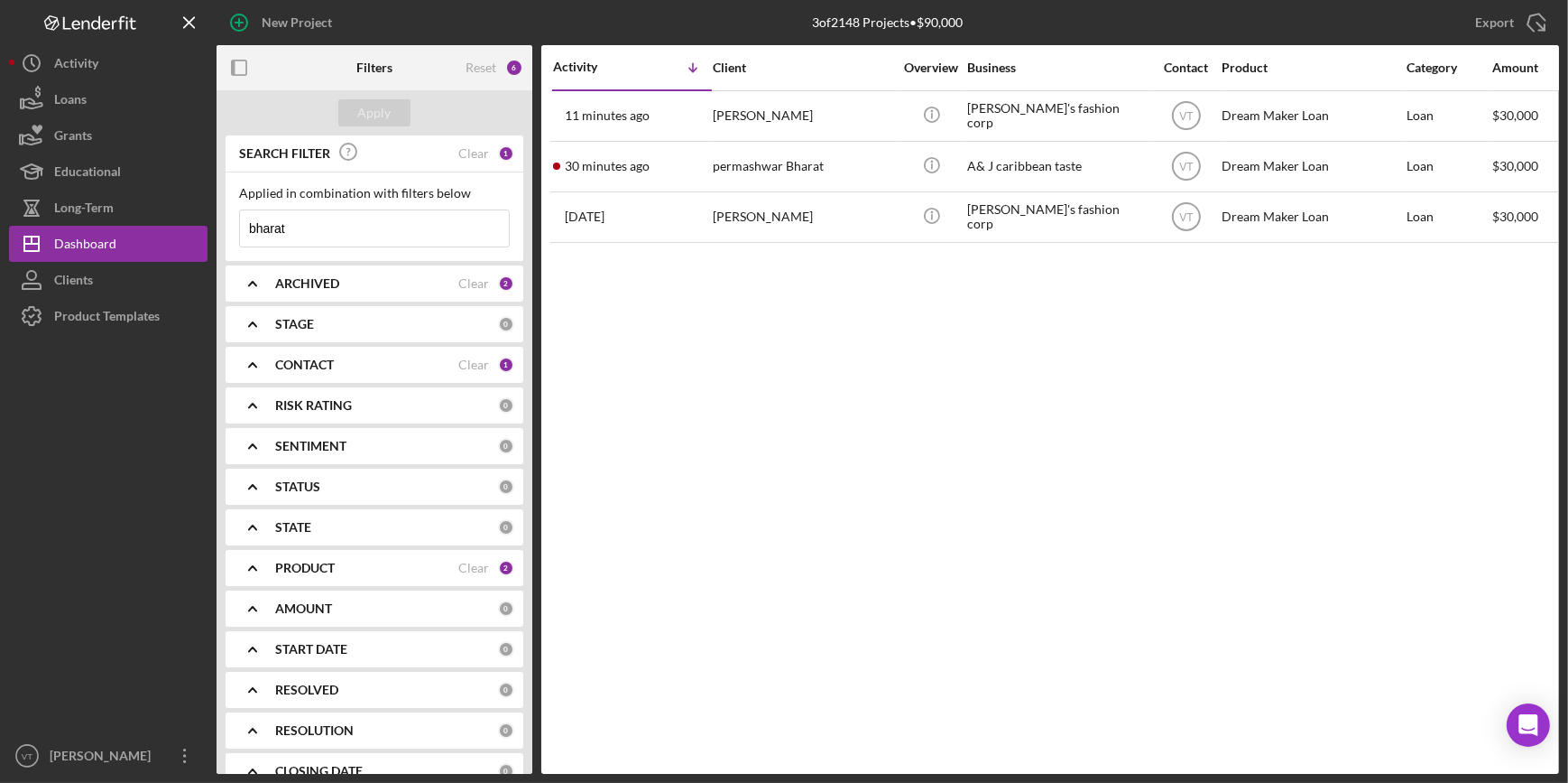
click at [249, 289] on icon "Icon/Expander" at bounding box center [252, 283] width 45 height 45
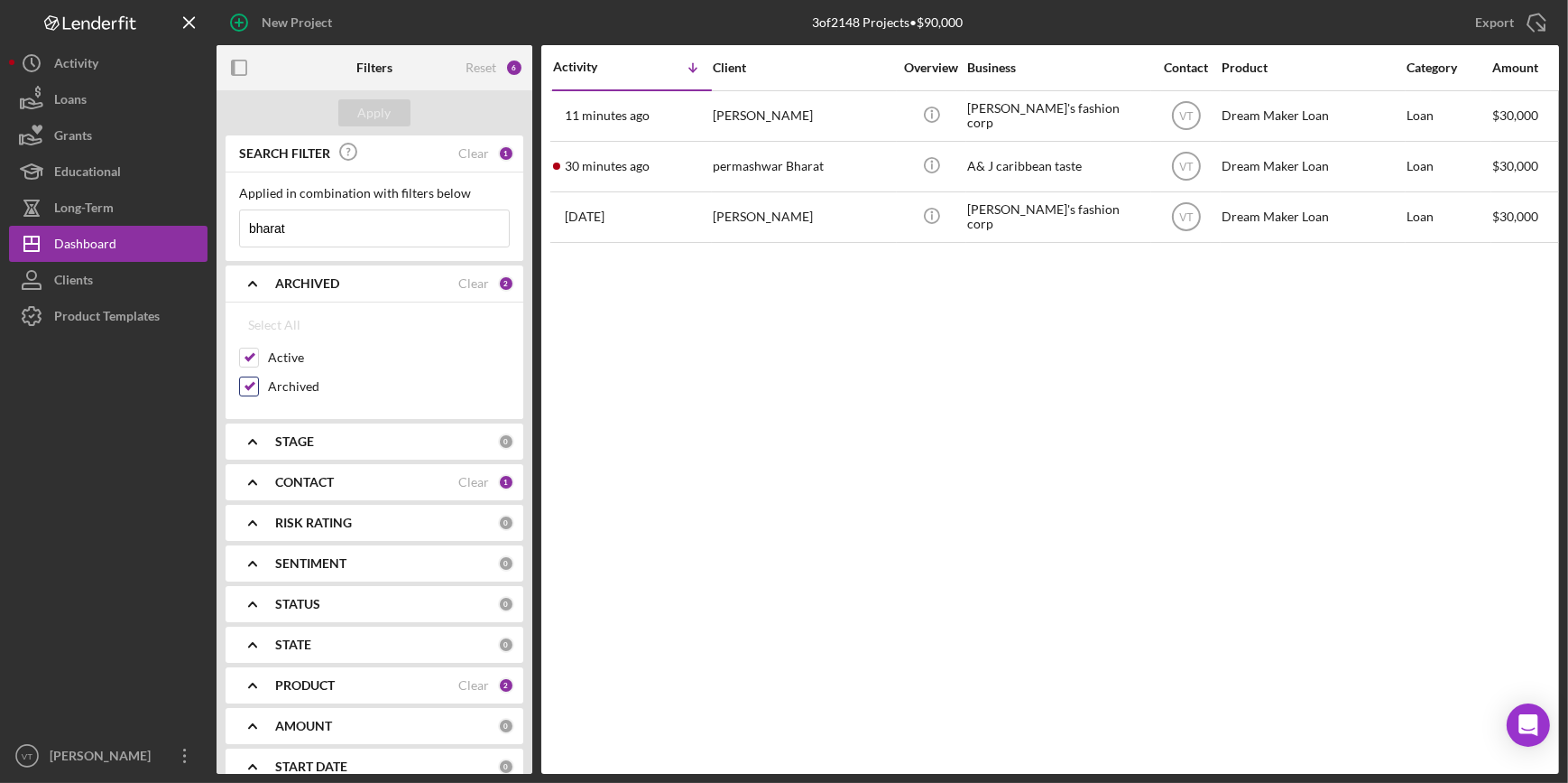
click at [246, 388] on input "Archived" at bounding box center [249, 386] width 18 height 18
checkbox input "false"
click at [371, 104] on div "Apply" at bounding box center [375, 113] width 34 height 27
click at [467, 155] on div "Clear" at bounding box center [474, 153] width 31 height 14
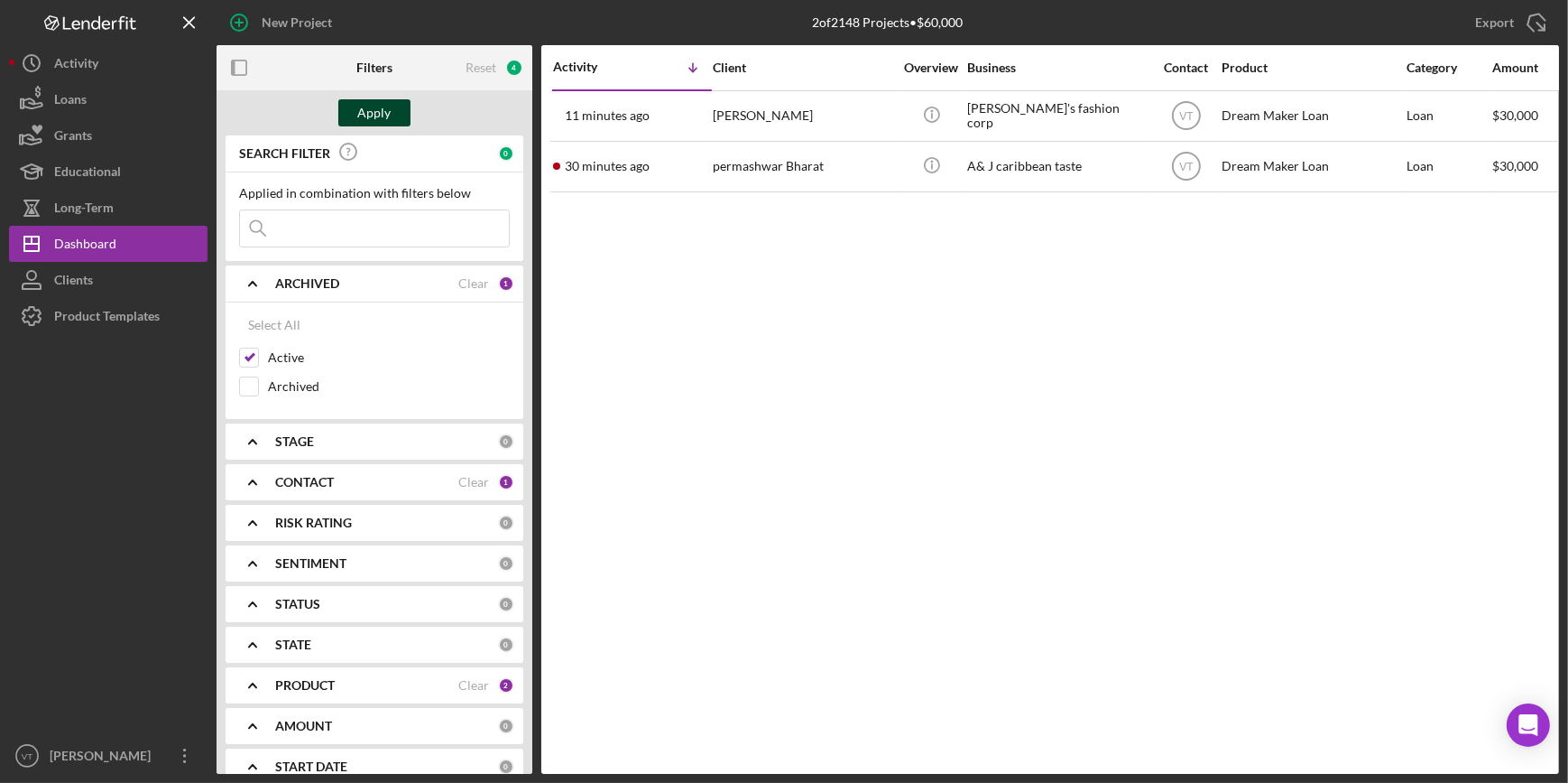
click at [392, 116] on button "Apply" at bounding box center [374, 113] width 72 height 27
